Goal: Task Accomplishment & Management: Manage account settings

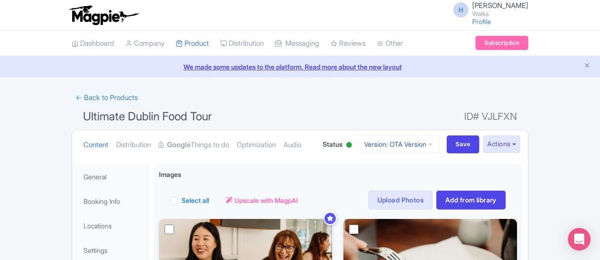
click at [439, 138] on link "Version: OTA Version" at bounding box center [398, 144] width 82 height 18
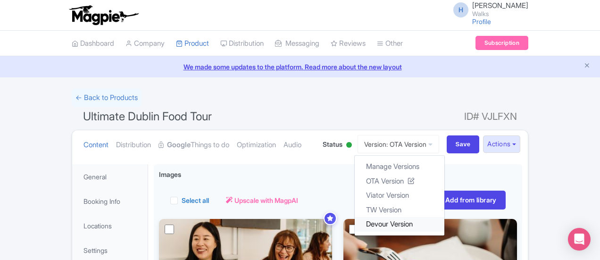
click at [444, 218] on link "Devour Version" at bounding box center [400, 224] width 90 height 15
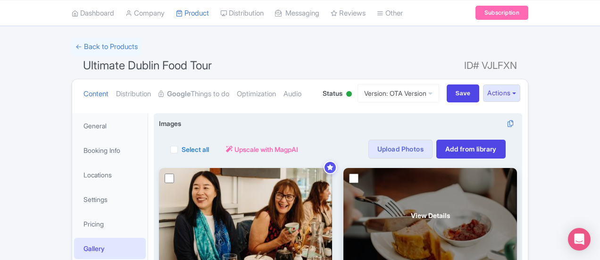
scroll to position [94, 0]
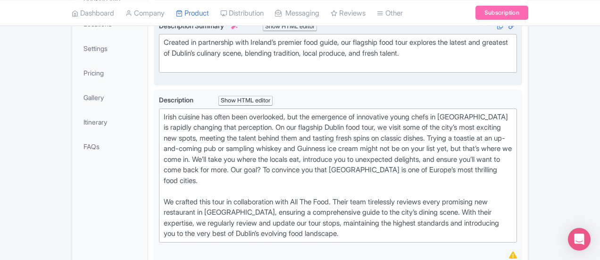
scroll to position [236, 0]
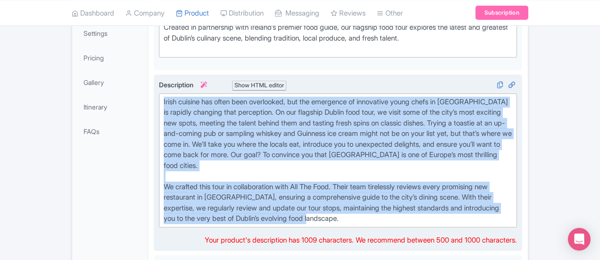
drag, startPoint x: 426, startPoint y: 186, endPoint x: 115, endPoint y: 93, distance: 324.8
click at [159, 93] on trix-editor "Irish cuisine has often been overlooked, but the emergence of innovative young …" at bounding box center [338, 160] width 358 height 134
type trix-editor "<div>Irish cuisine has often been overlooked, but the emergence of innovative y…"
copy div "Irish cuisine has often been overlooked, but the emergence of innovative young …"
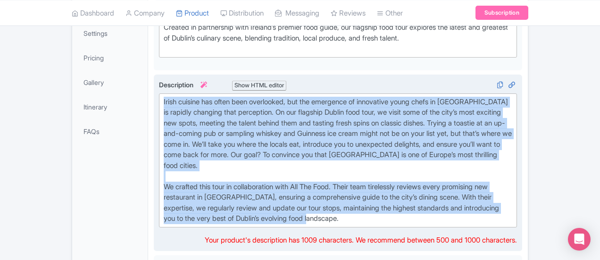
copy div "Irish cuisine has often been overlooked, but the emergence of innovative young …"
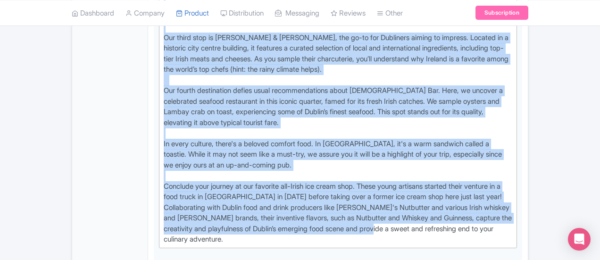
scroll to position [566, 0]
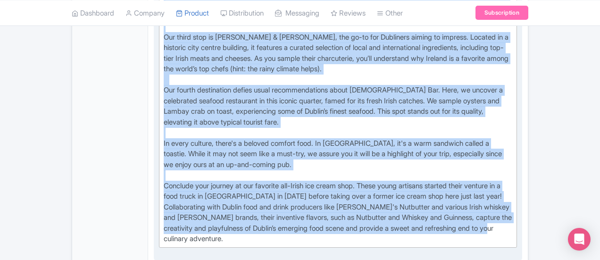
drag, startPoint x: 117, startPoint y: 103, endPoint x: 563, endPoint y: 143, distance: 447.4
click at [517, 143] on trix-editor "Your journey begins with an unexpected delight. The Royal Hibernian Academy, a …" at bounding box center [338, 96] width 358 height 304
type trix-editor "<div>Your journey begins with an unexpected delight. The Royal Hibernian Academ…"
copy div "Your journey begins with an unexpected delight. The Royal Hibernian Academy, a …"
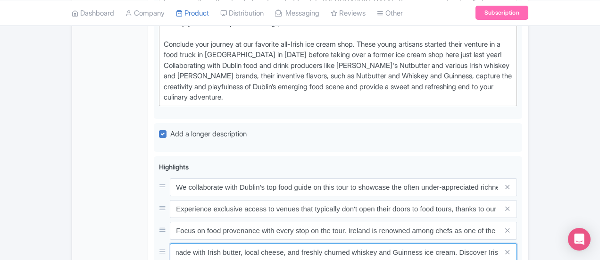
scroll to position [0, 310]
drag, startPoint x: 129, startPoint y: 156, endPoint x: 603, endPoint y: 163, distance: 474.0
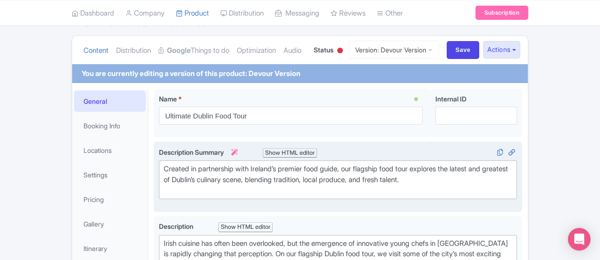
scroll to position [0, 0]
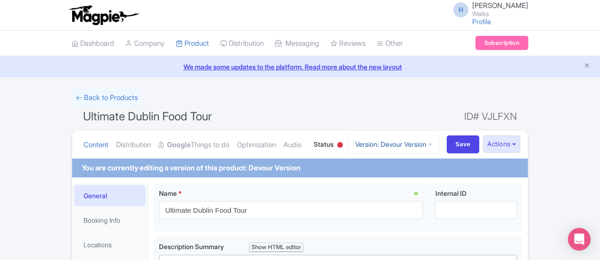
click at [439, 147] on link "Version: Devour Version" at bounding box center [393, 144] width 91 height 18
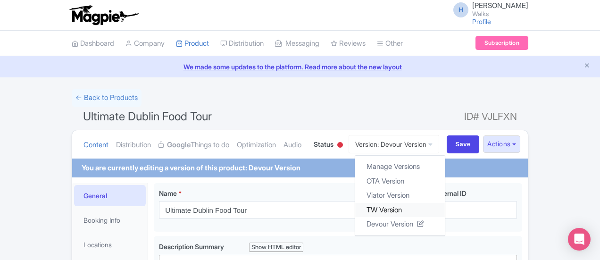
click at [441, 213] on link "TW Version" at bounding box center [400, 209] width 90 height 15
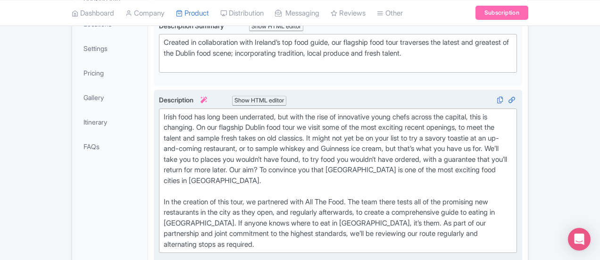
scroll to position [236, 0]
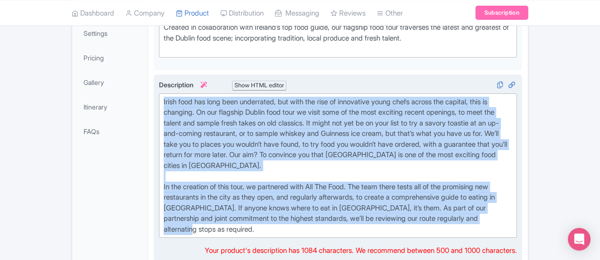
drag, startPoint x: 158, startPoint y: 194, endPoint x: 118, endPoint y: 93, distance: 108.4
click at [159, 93] on trix-editor "Irish food has long been underrated, but with the rise of innovative young chef…" at bounding box center [338, 165] width 358 height 145
type trix-editor "<div>Irish food has long been underrated, but with the rise of innovative young…"
copy div "Irish food has long been underrated, but with the rise of innovative young chef…"
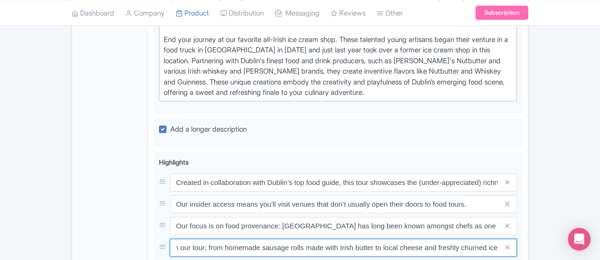
scroll to position [0, 290]
drag, startPoint x: 159, startPoint y: 166, endPoint x: 600, endPoint y: 177, distance: 441.0
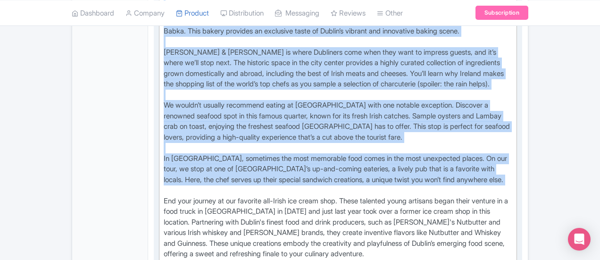
scroll to position [613, 0]
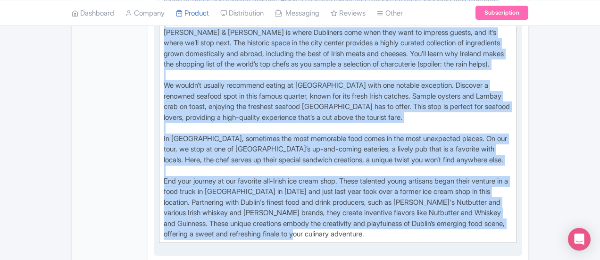
drag, startPoint x: 120, startPoint y: 43, endPoint x: 274, endPoint y: 158, distance: 191.6
click at [274, 158] on div "Culinary Heritage & Innovation: Dublin Food Tour in Collaboration with All The …" at bounding box center [338, 74] width 348 height 329
type trix-editor "<div>Culinary Heritage &amp; Innovation: Dublin Food Tour in Collaboration with…"
copy div "Our first stop is a surprising one. The Royal Hibernian Academy is the powerhou…"
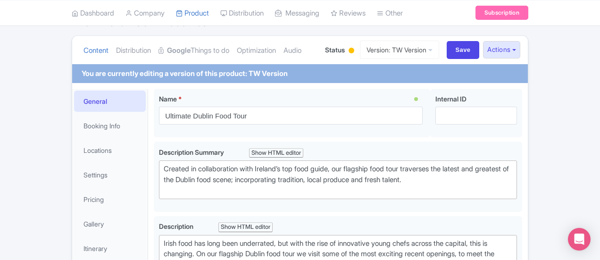
scroll to position [47, 0]
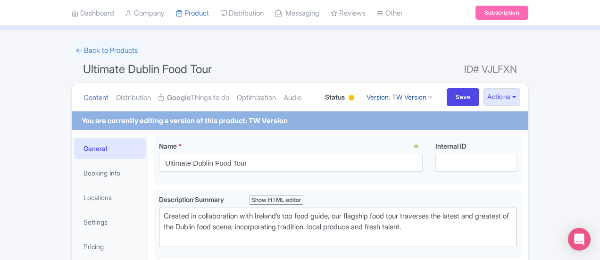
click at [439, 96] on link "Version: TW Version" at bounding box center [399, 97] width 79 height 18
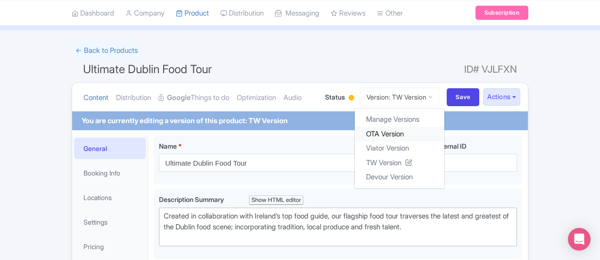
click at [436, 129] on link "OTA Version" at bounding box center [400, 133] width 90 height 15
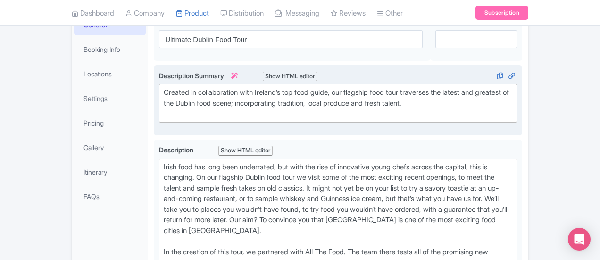
scroll to position [189, 0]
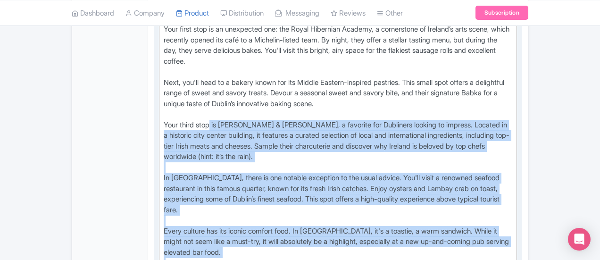
scroll to position [377, 0]
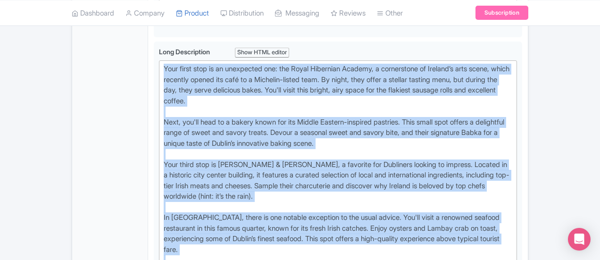
drag, startPoint x: 284, startPoint y: 148, endPoint x: 108, endPoint y: 56, distance: 198.5
type trix-editor "<div>Your first stop is an unexpected one: the Royal Hibernian Academy, a corne…"
copy div "Your first stop is an unexpected one: the Royal Hibernian Academy, a cornerston…"
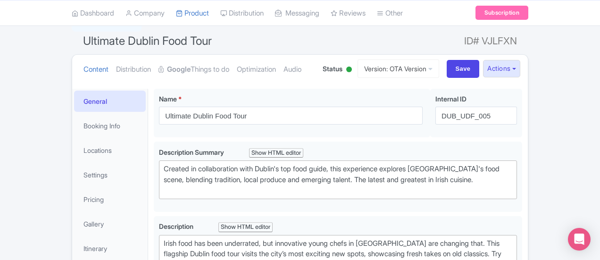
scroll to position [0, 0]
